Goal: Task Accomplishment & Management: Manage account settings

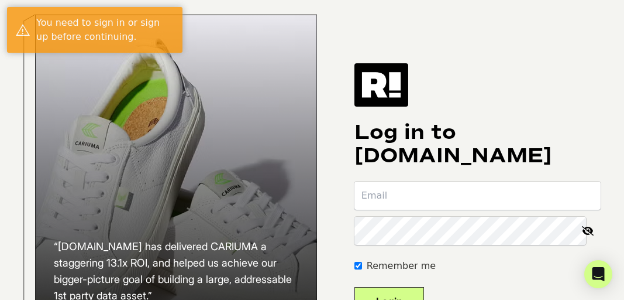
type input "[EMAIL_ADDRESS][DOMAIN_NAME]"
click at [405, 299] on button "Login" at bounding box center [390, 301] width 70 height 29
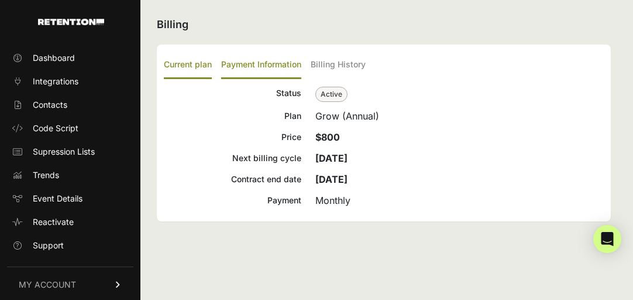
click at [276, 66] on label "Payment Information" at bounding box center [261, 65] width 80 height 28
click at [0, 0] on input "Payment Information" at bounding box center [0, 0] width 0 height 0
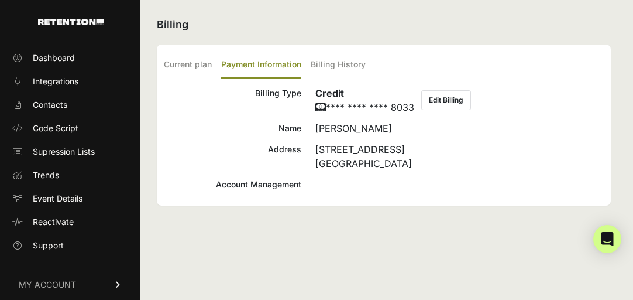
click at [448, 95] on button "Edit Billing" at bounding box center [446, 100] width 50 height 20
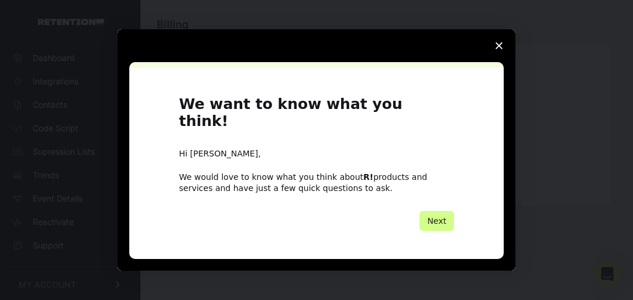
click at [500, 50] on span "Close survey" at bounding box center [499, 45] width 33 height 33
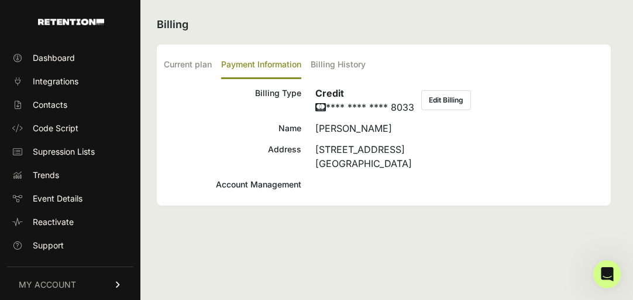
click at [454, 104] on button "Edit Billing" at bounding box center [446, 100] width 50 height 20
